Goal: Check status: Check status

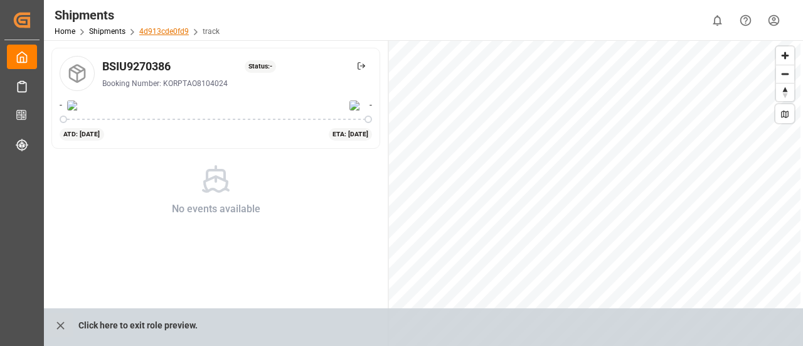
click at [177, 29] on link "4d913cde0fd9" at bounding box center [164, 31] width 50 height 9
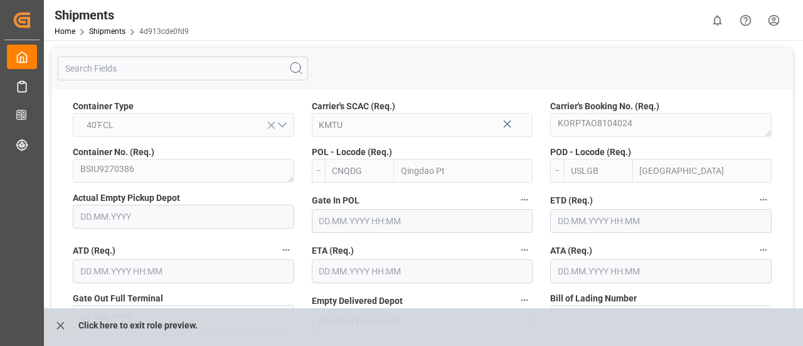
type input "[DATE]"
type input "[DATE] 00:00"
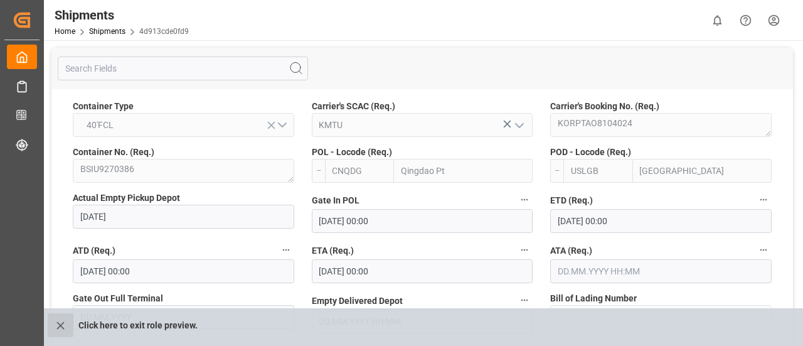
click at [60, 319] on icon "close role preview" at bounding box center [60, 325] width 13 height 13
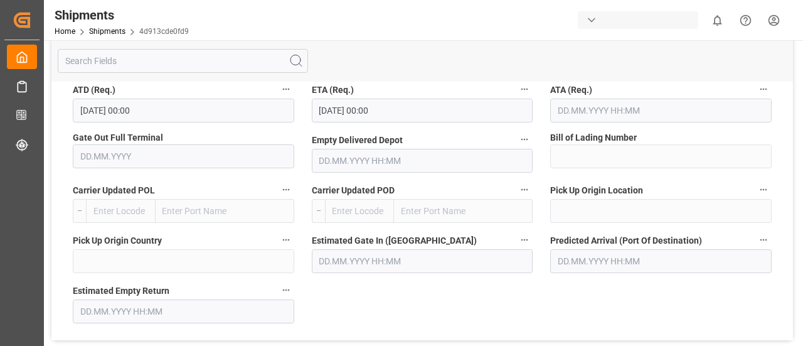
scroll to position [176, 0]
